Goal: Navigation & Orientation: Find specific page/section

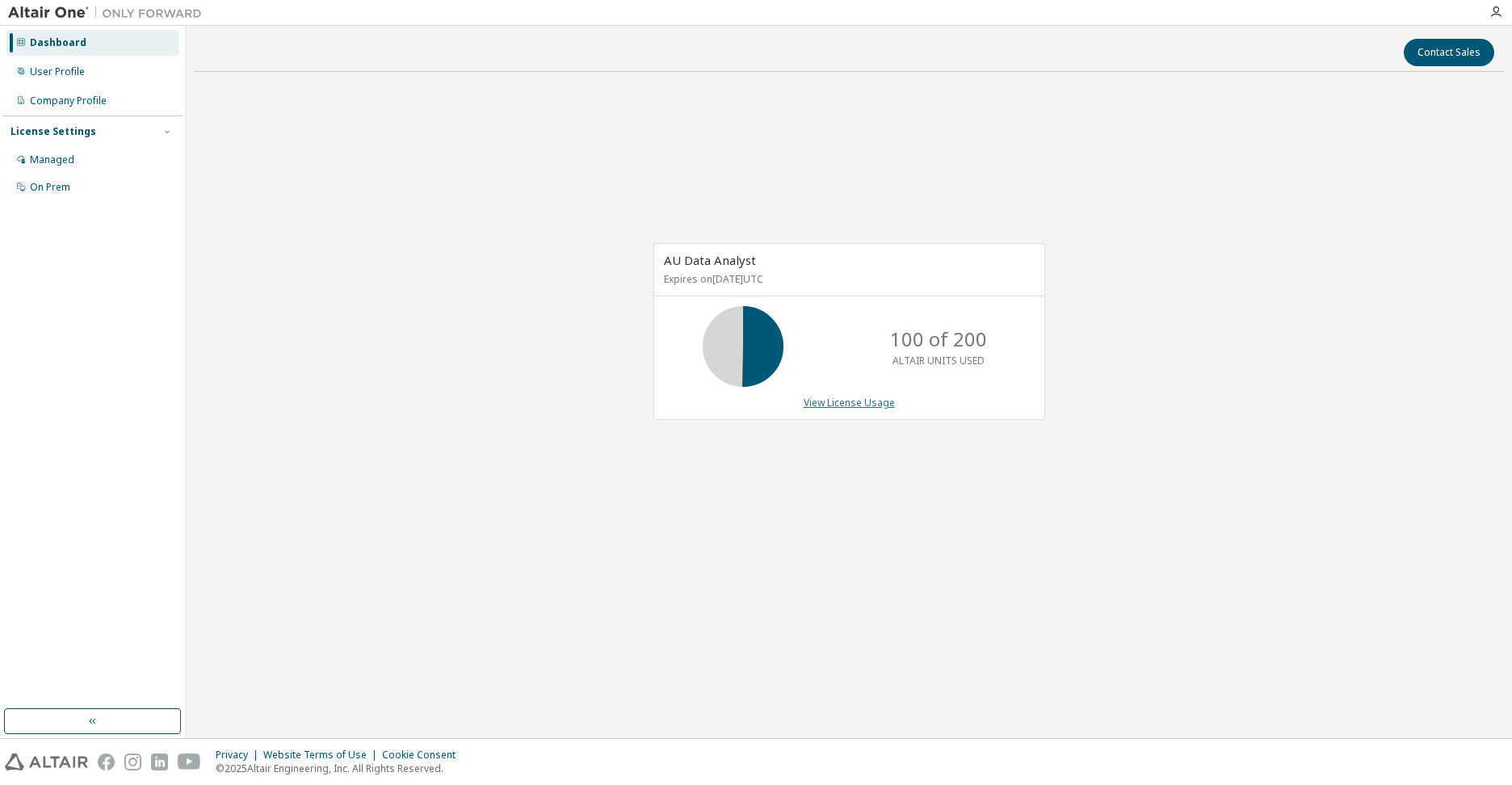
click at [846, 402] on link "View License Usage" at bounding box center [849, 403] width 92 height 14
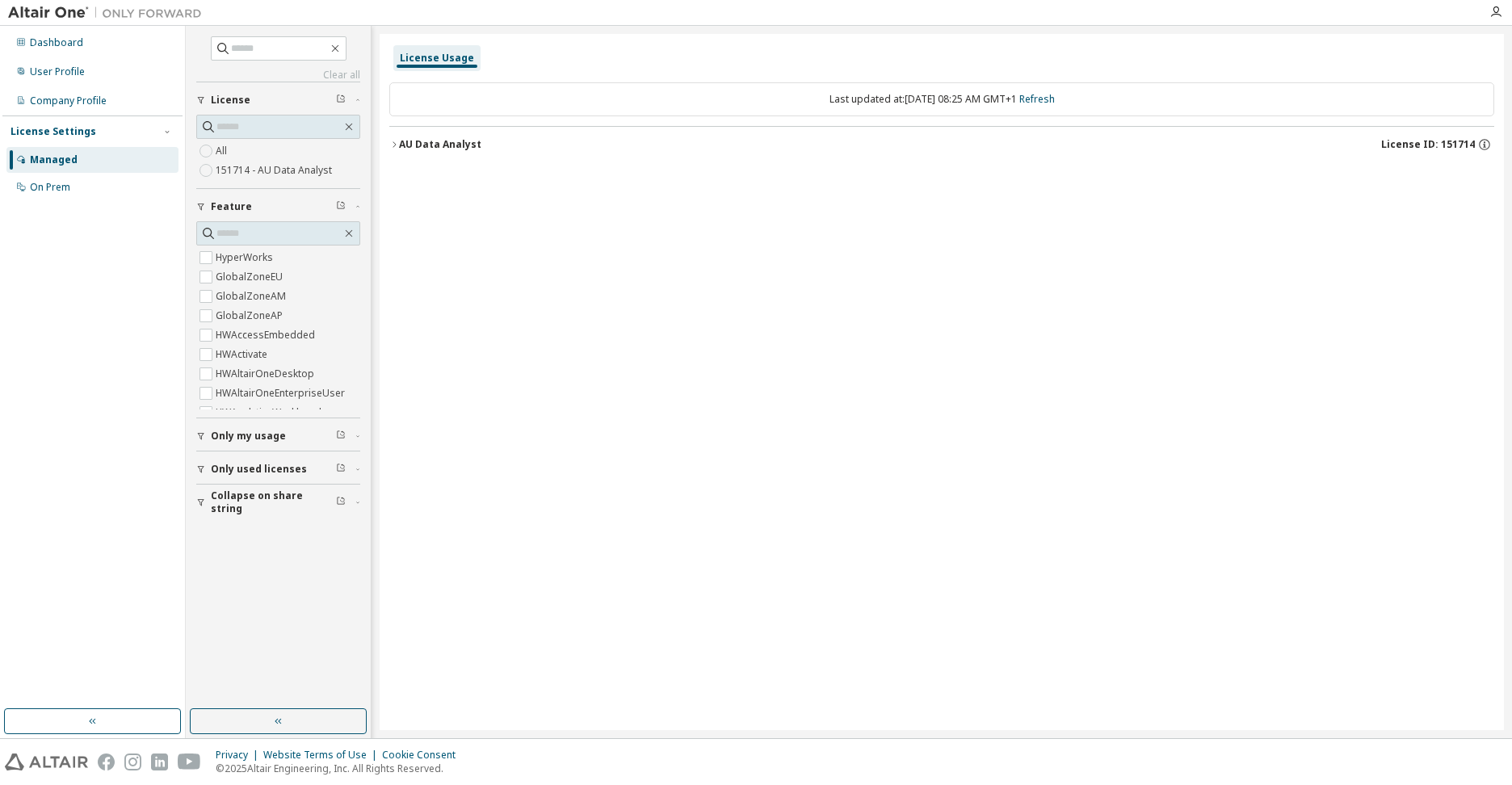
click at [200, 437] on icon "button" at bounding box center [201, 437] width 10 height 10
click at [53, 78] on div "User Profile" at bounding box center [92, 71] width 172 height 26
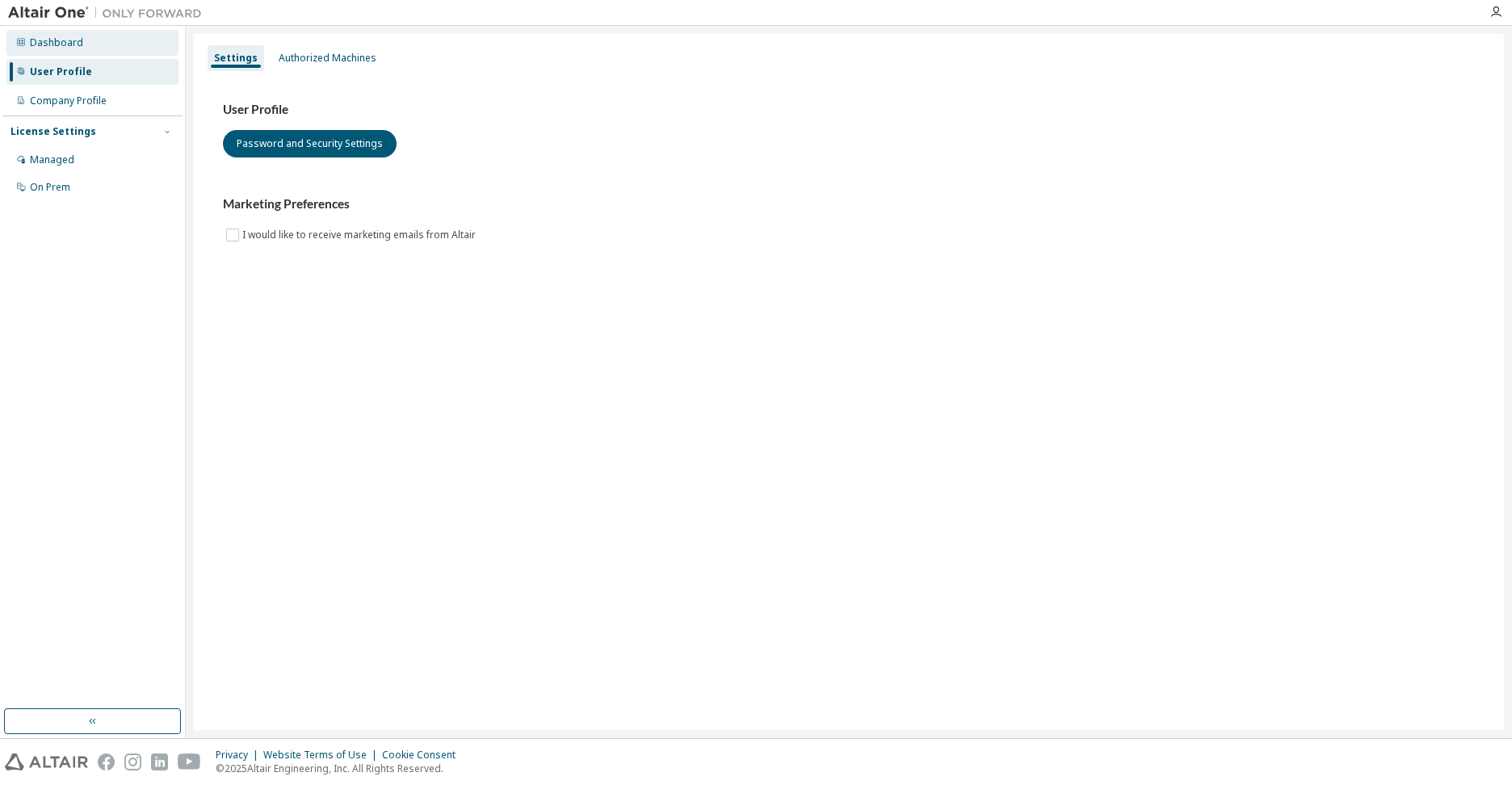
click at [57, 47] on div "Dashboard" at bounding box center [56, 43] width 54 height 13
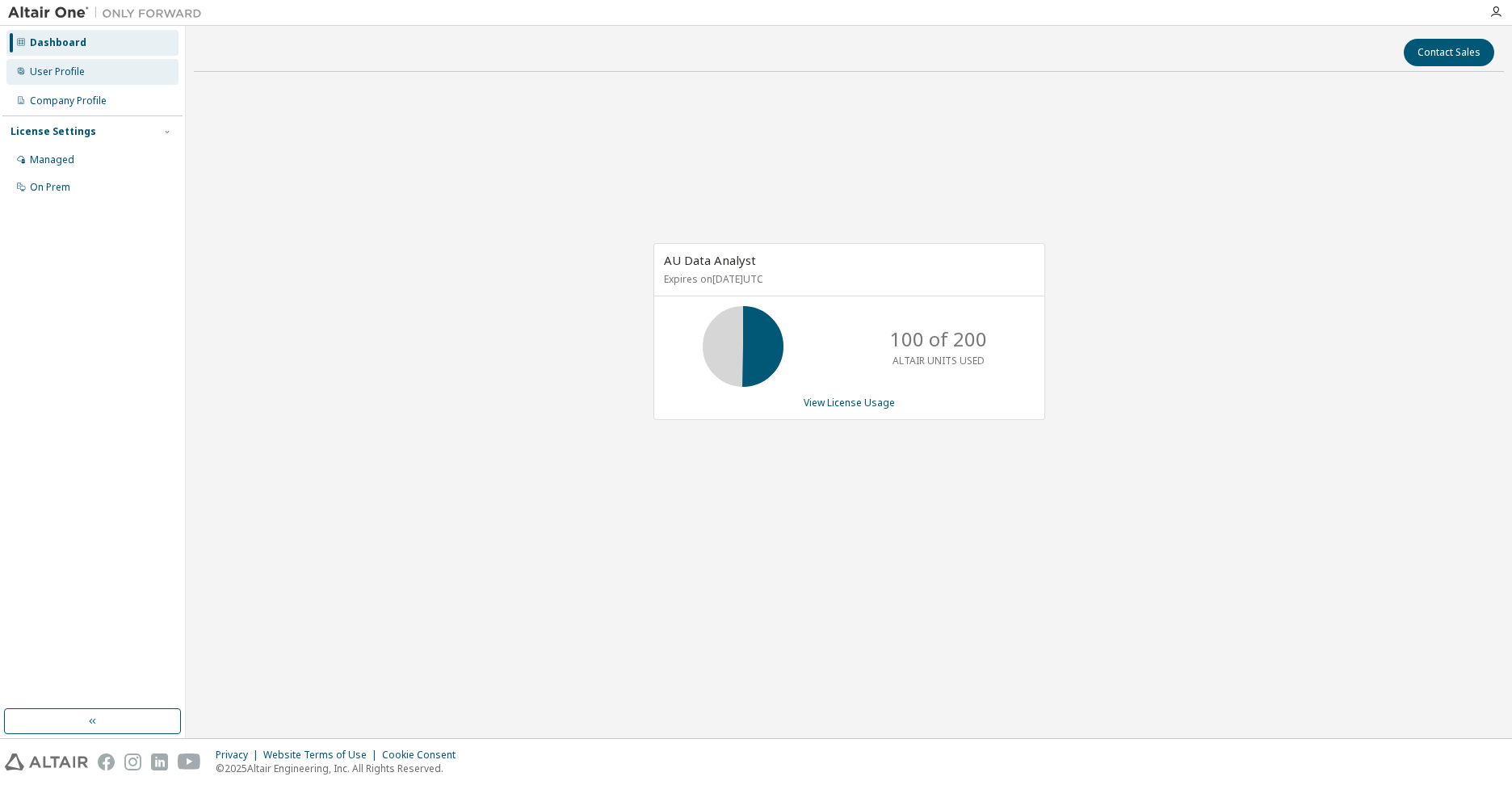
click at [53, 68] on div "User Profile" at bounding box center [57, 72] width 55 height 13
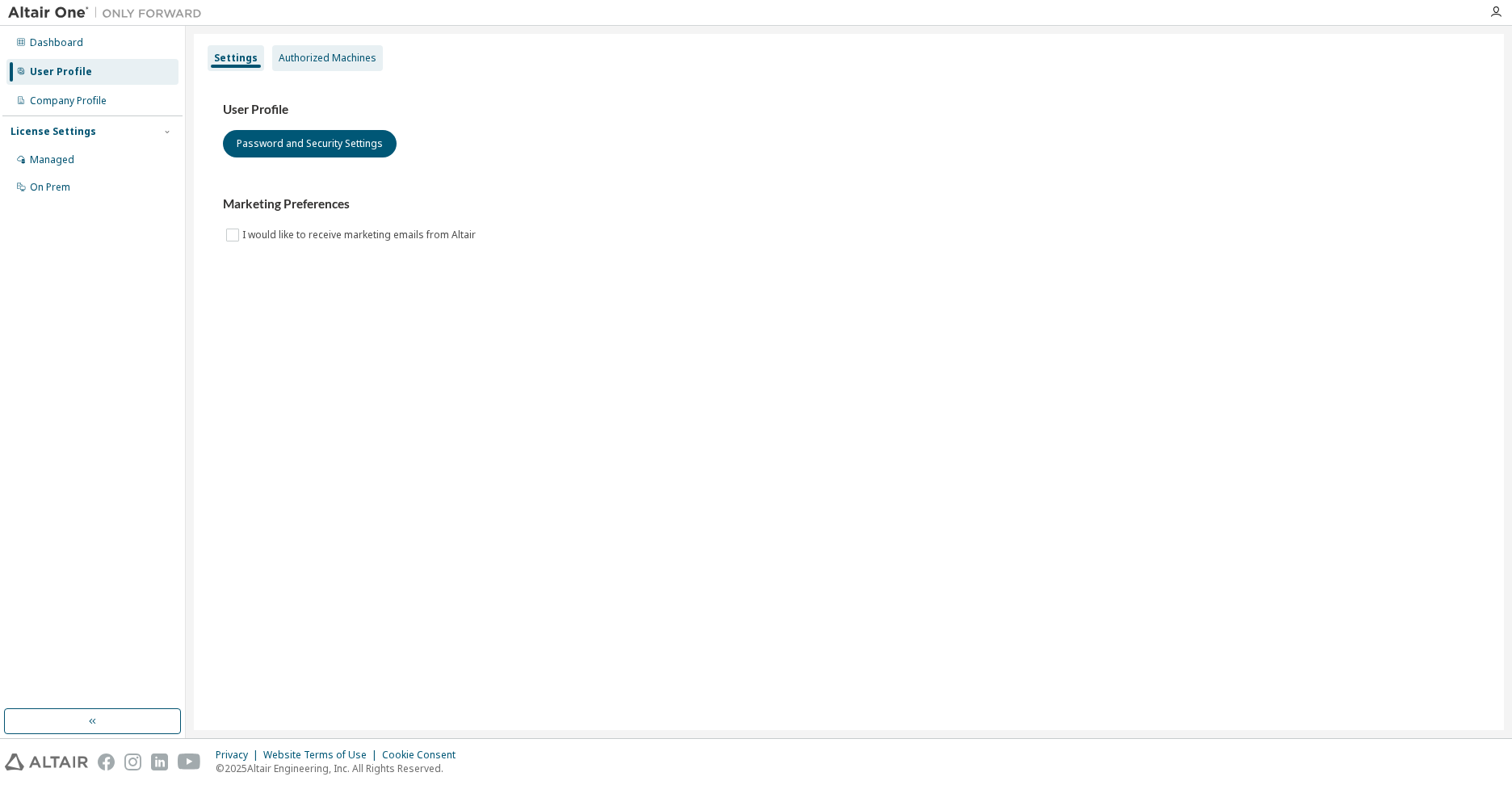
click at [315, 50] on div "Authorized Machines" at bounding box center [328, 58] width 111 height 26
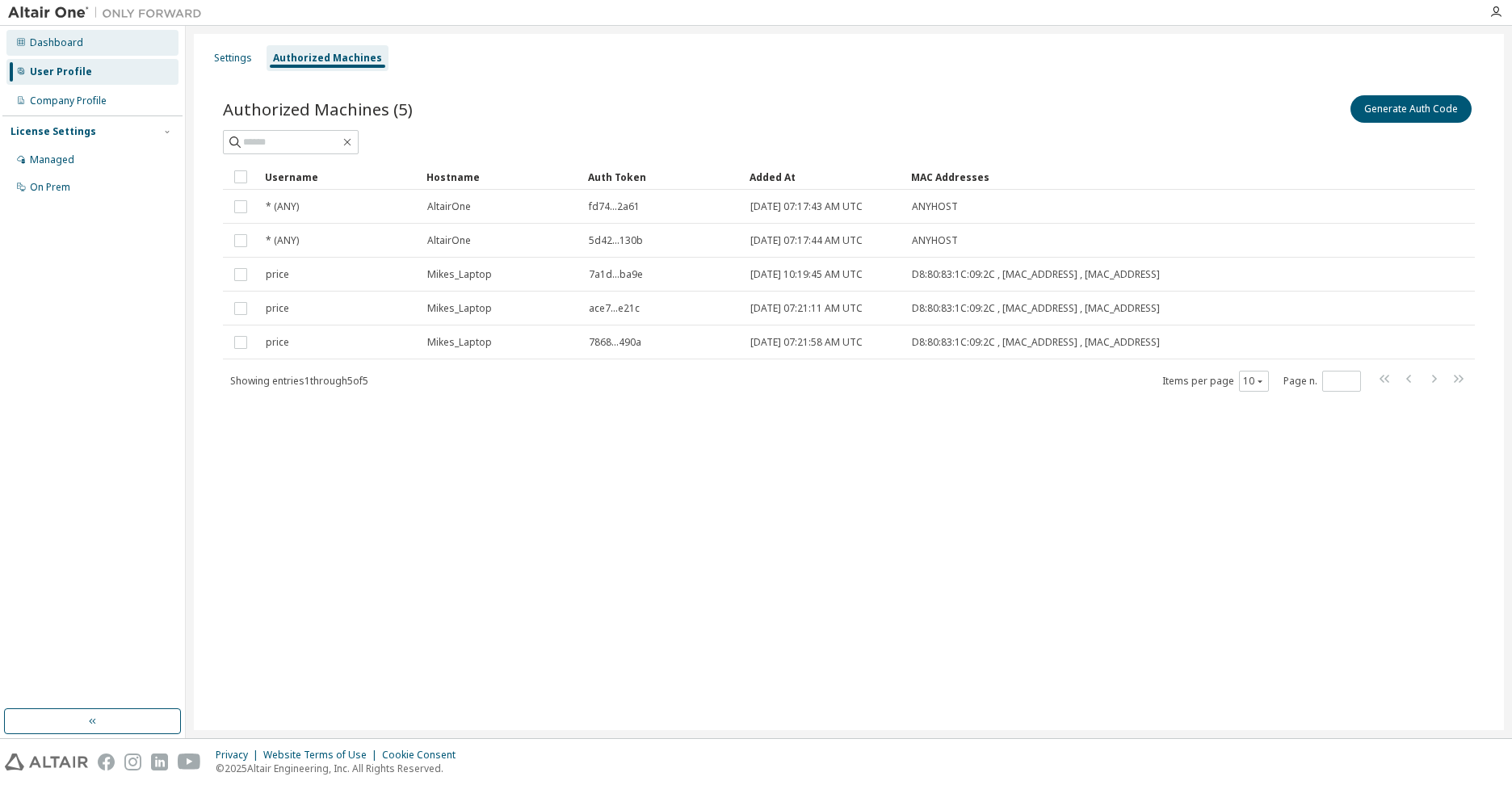
click at [58, 42] on div "Dashboard" at bounding box center [56, 43] width 54 height 13
